Goal: Task Accomplishment & Management: Use online tool/utility

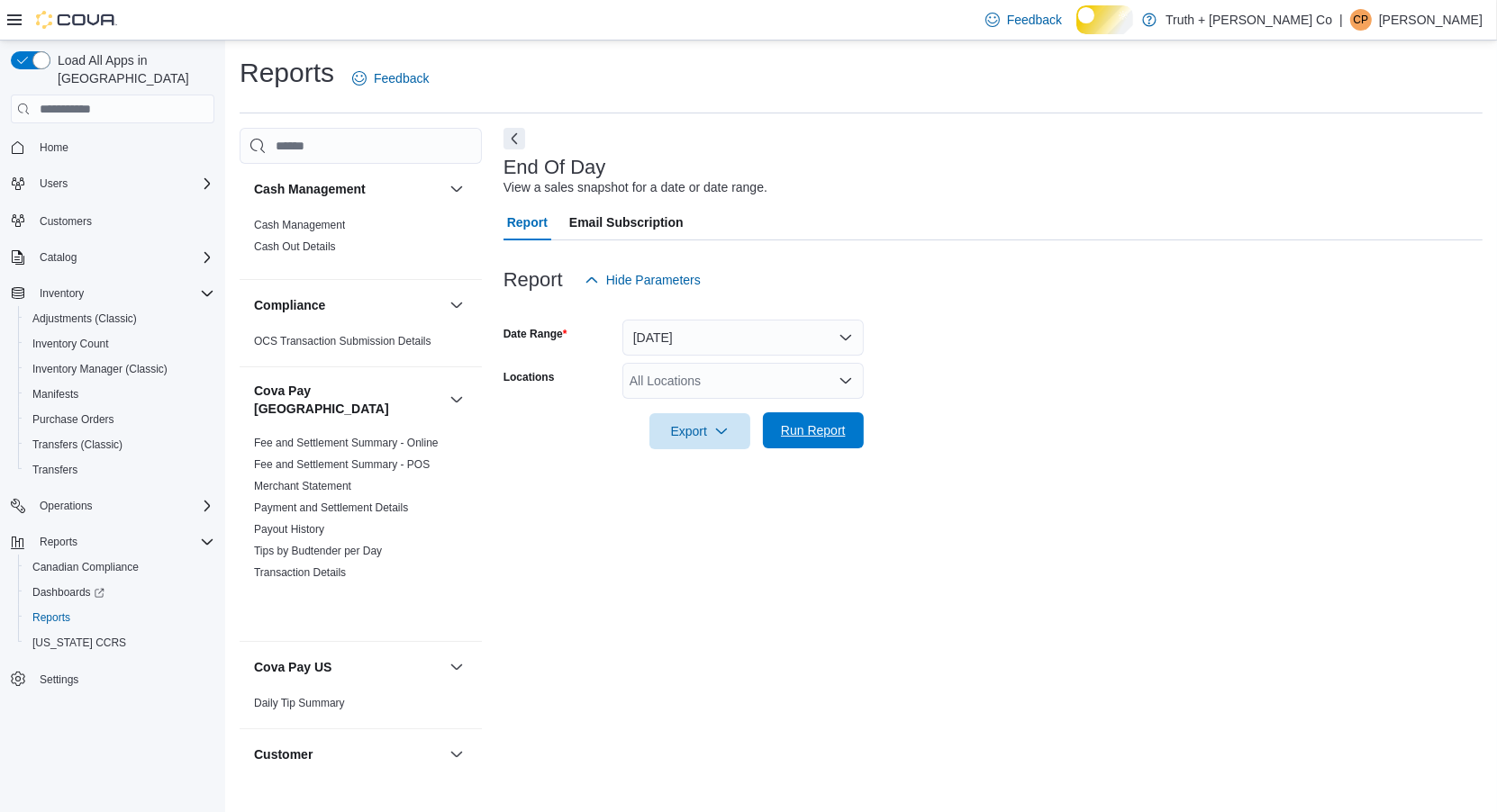
click at [800, 440] on span "Run Report" at bounding box center [814, 431] width 65 height 18
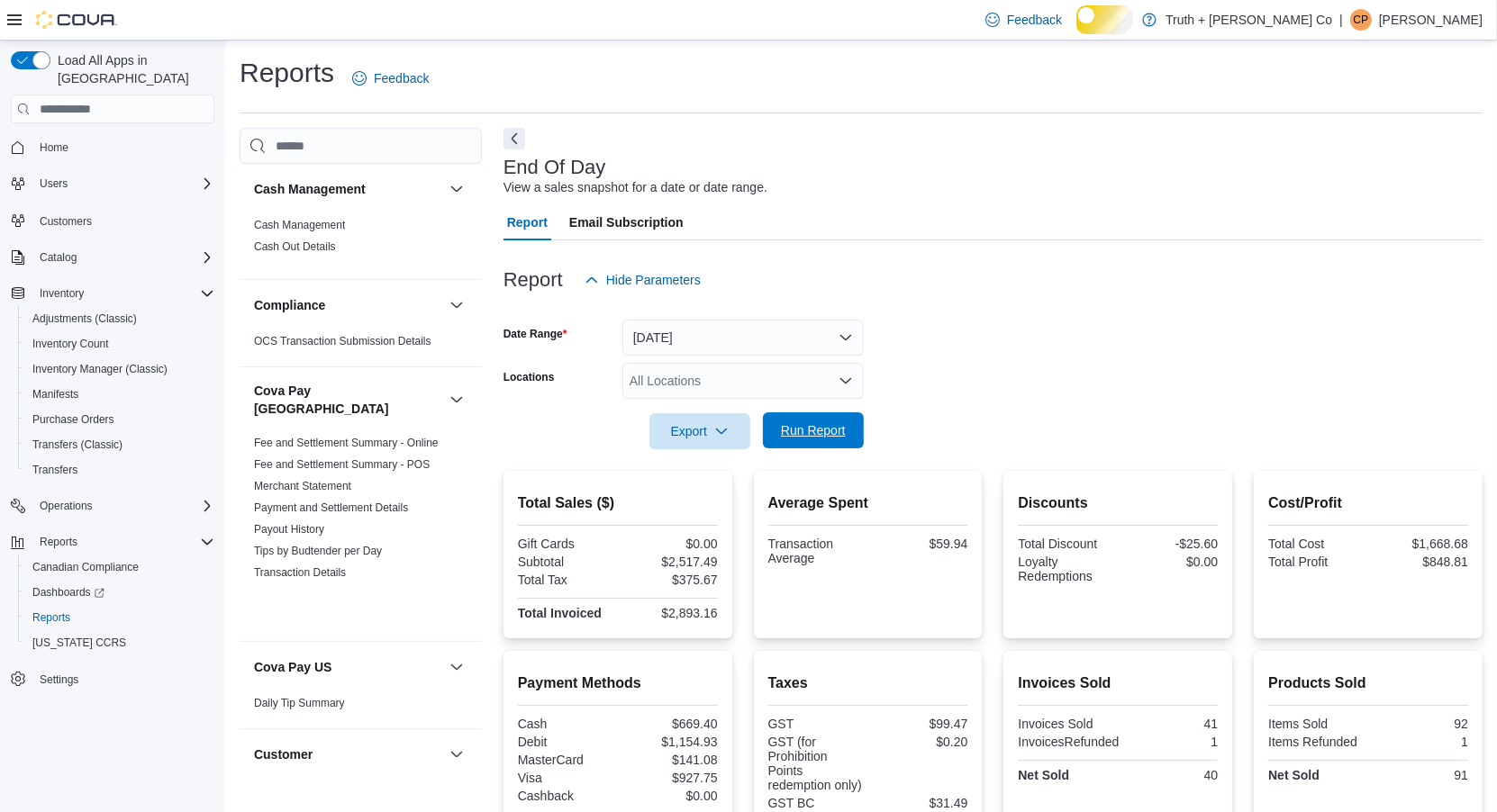
click at [808, 440] on span "Run Report" at bounding box center [814, 431] width 65 height 18
click at [816, 440] on span "Run Report" at bounding box center [814, 431] width 65 height 18
